Goal: Navigation & Orientation: Find specific page/section

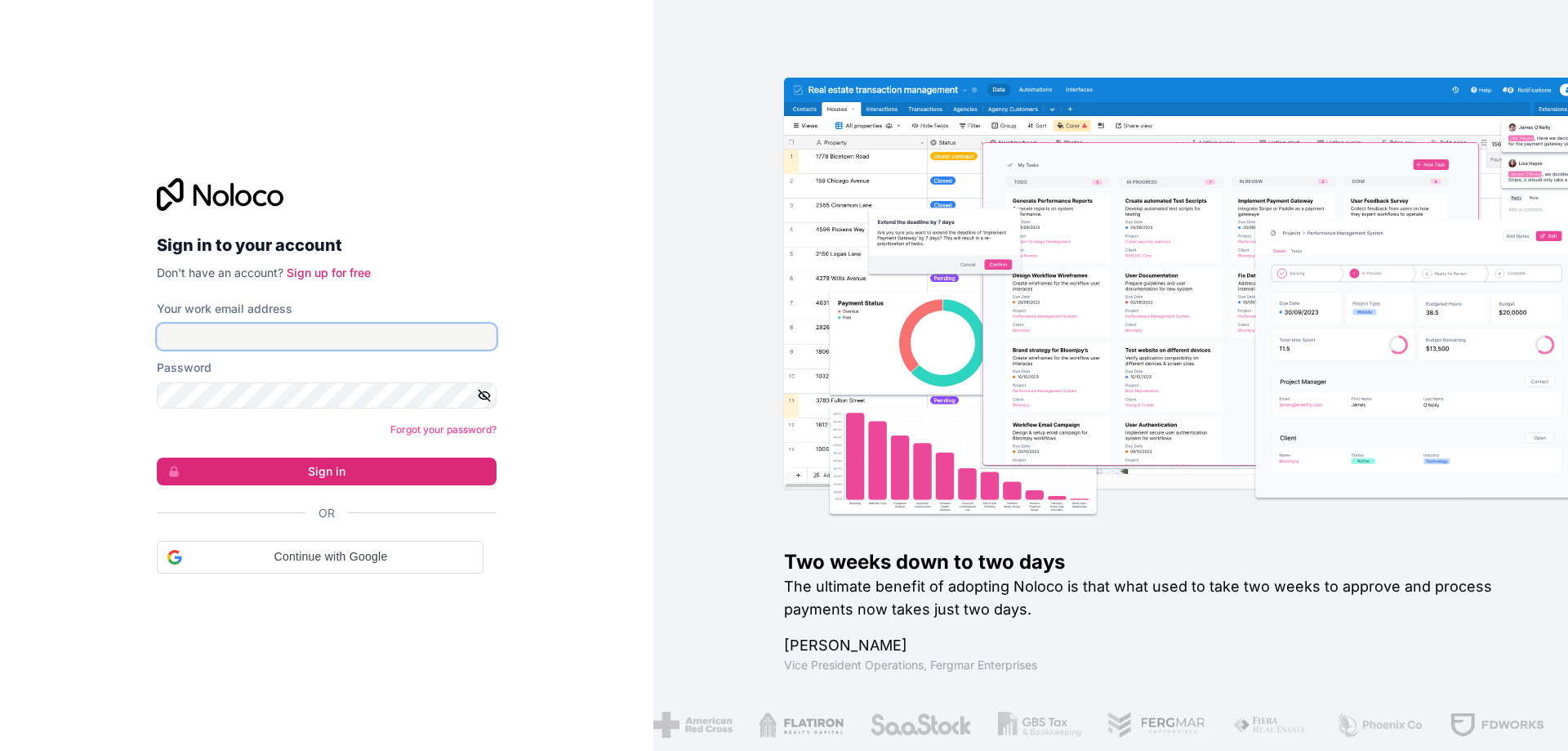
click at [276, 336] on input "Your work email address" at bounding box center [327, 337] width 340 height 26
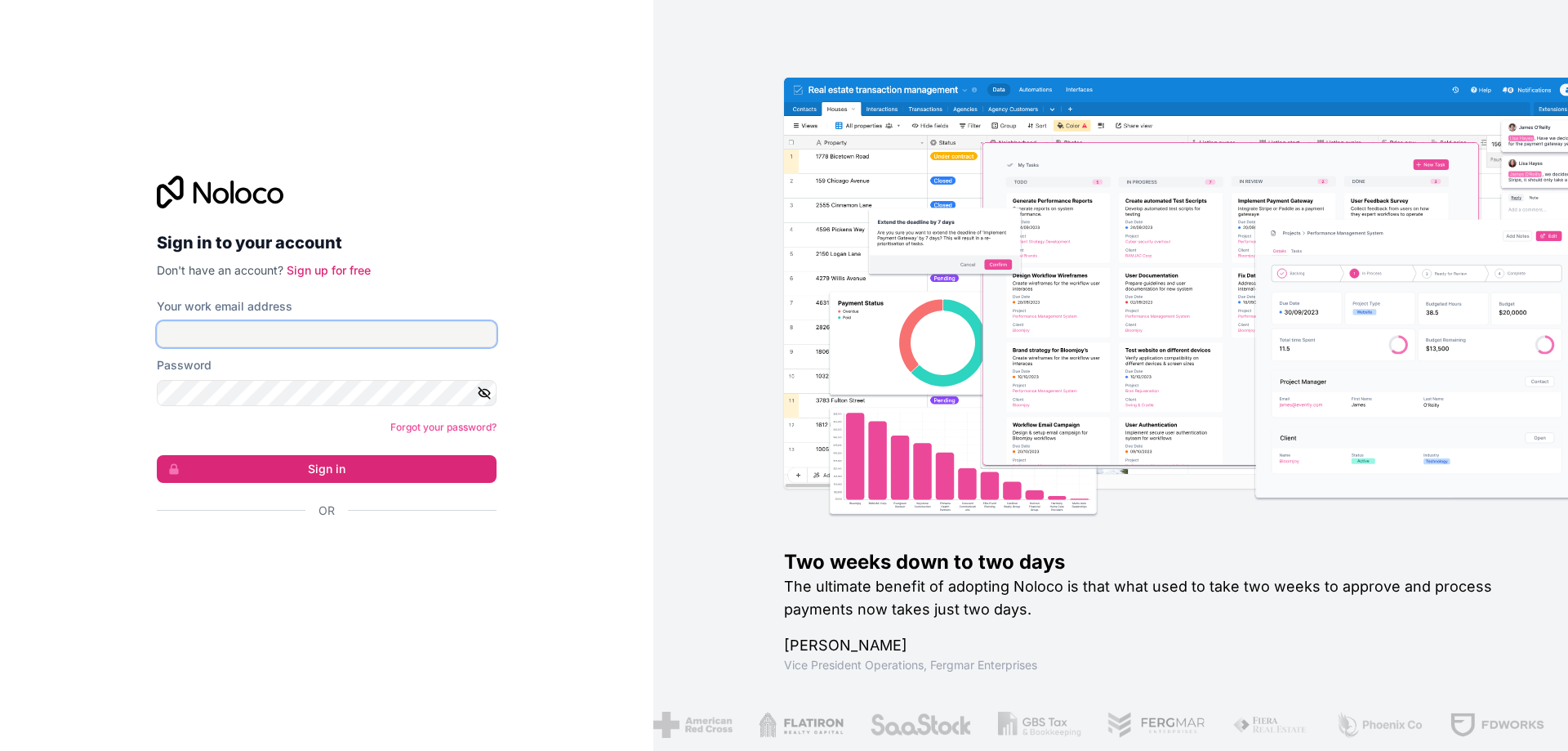
click at [307, 335] on input "Your work email address" at bounding box center [327, 334] width 340 height 26
paste input "[EMAIL_ADDRESS][DOMAIN_NAME]"
type input "[EMAIL_ADDRESS][DOMAIN_NAME]"
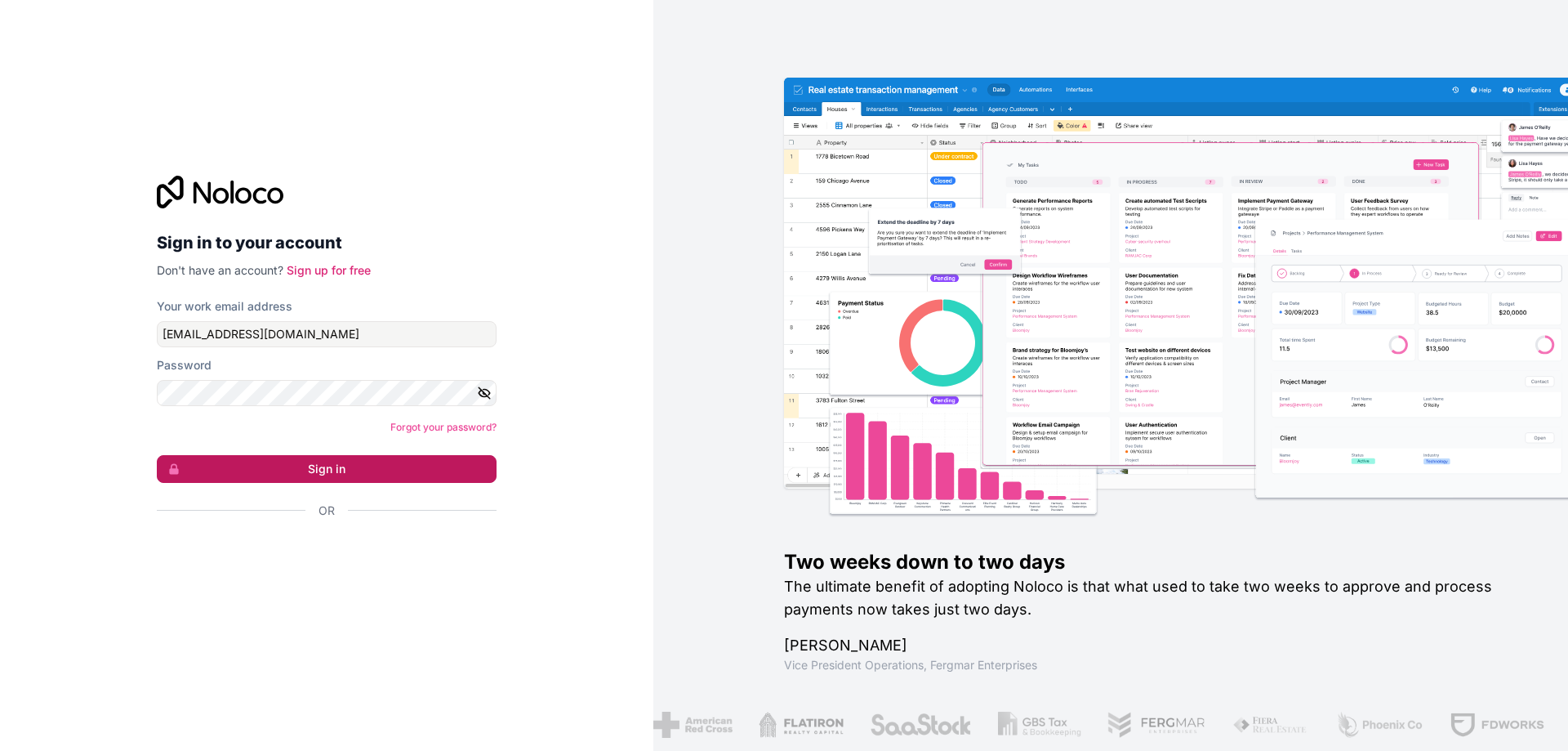
click at [243, 470] on button "Sign in" at bounding box center [327, 469] width 340 height 27
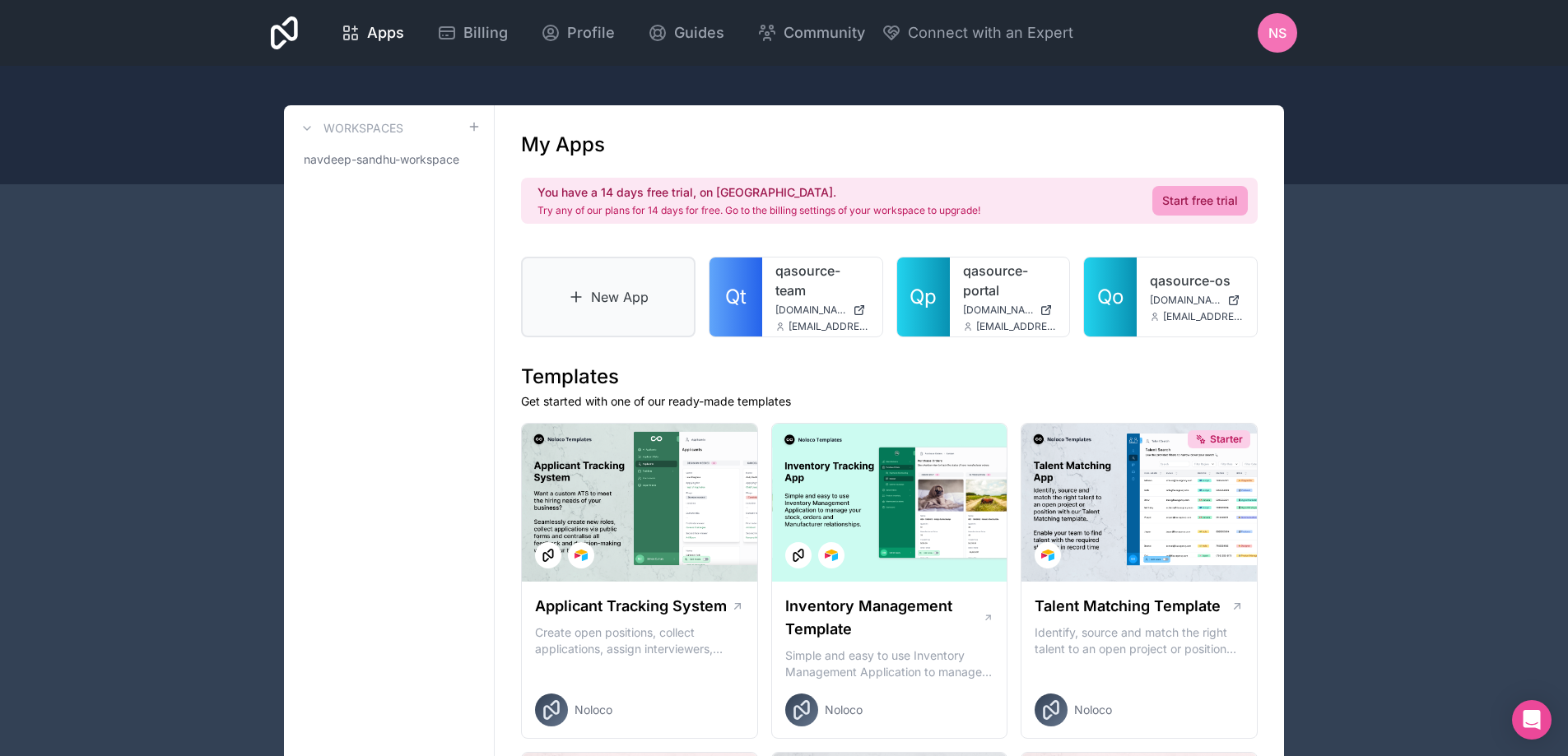
click at [632, 292] on link "New App" at bounding box center [608, 297] width 175 height 80
click at [469, 156] on icon at bounding box center [467, 159] width 13 height 13
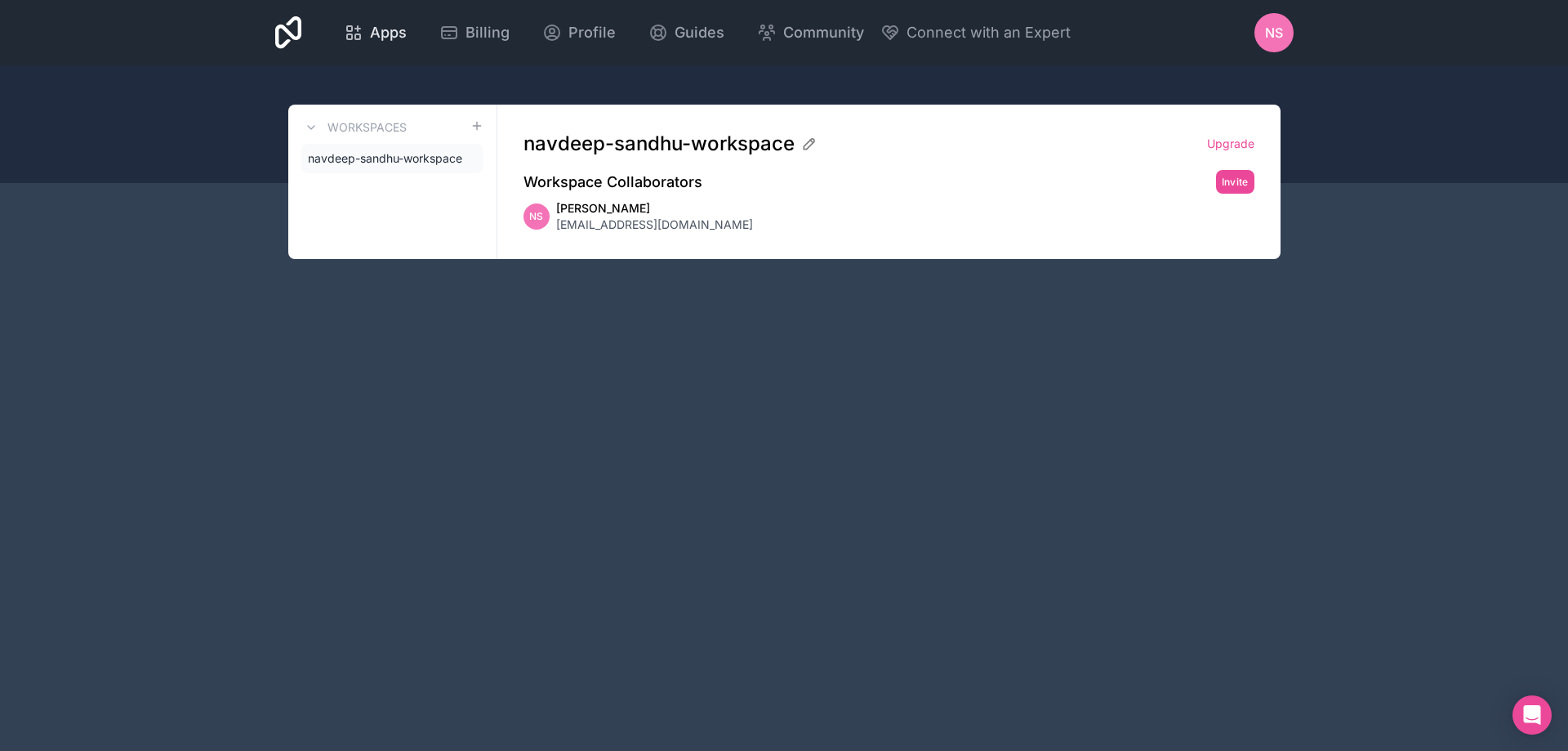
click at [397, 37] on span "Apps" at bounding box center [388, 33] width 37 height 23
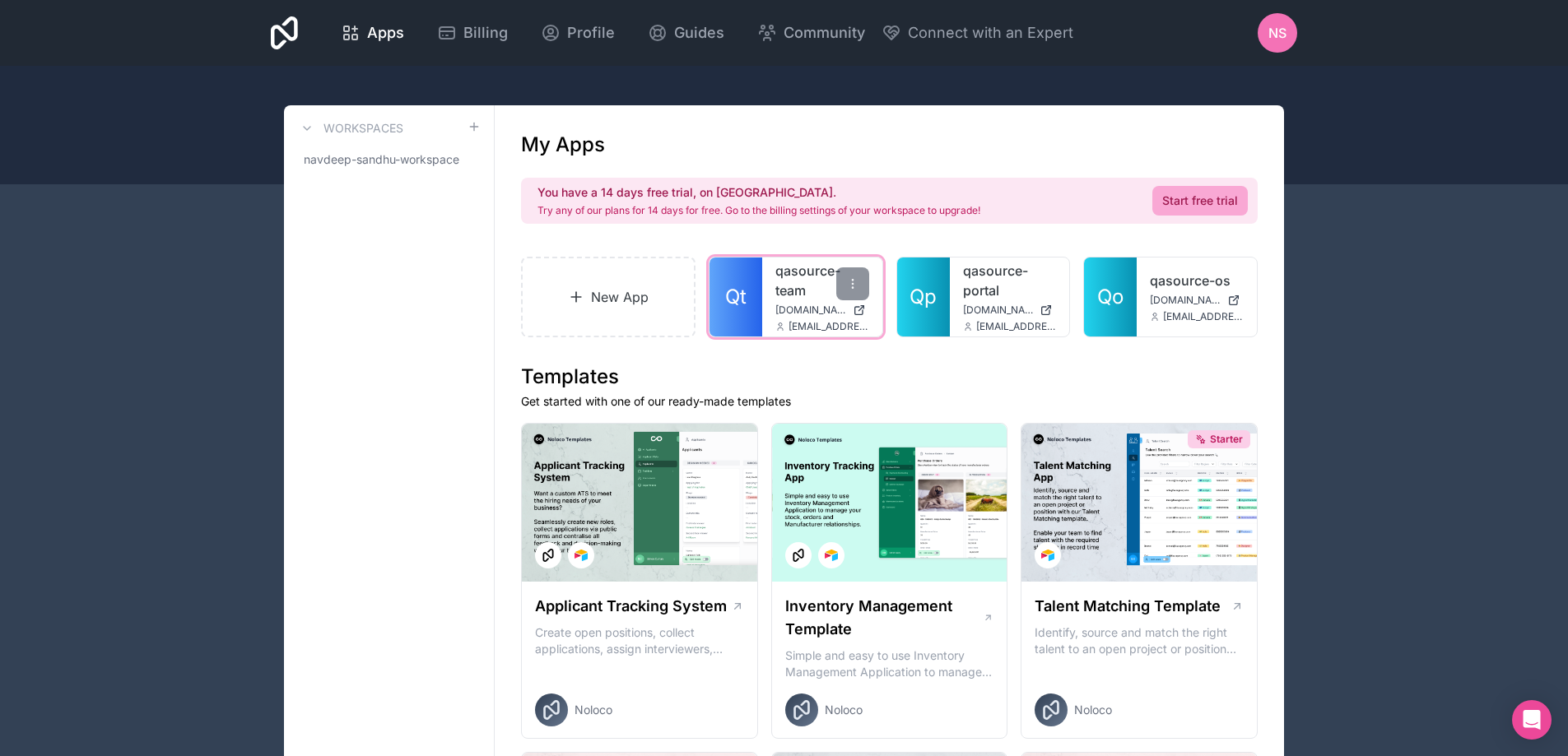
click at [790, 294] on link "qasource-team" at bounding box center [822, 280] width 93 height 40
click at [392, 25] on span "Apps" at bounding box center [385, 33] width 37 height 23
click at [291, 34] on icon at bounding box center [284, 33] width 27 height 33
click at [818, 295] on link "qasource-team" at bounding box center [822, 280] width 93 height 40
